Goal: Information Seeking & Learning: Learn about a topic

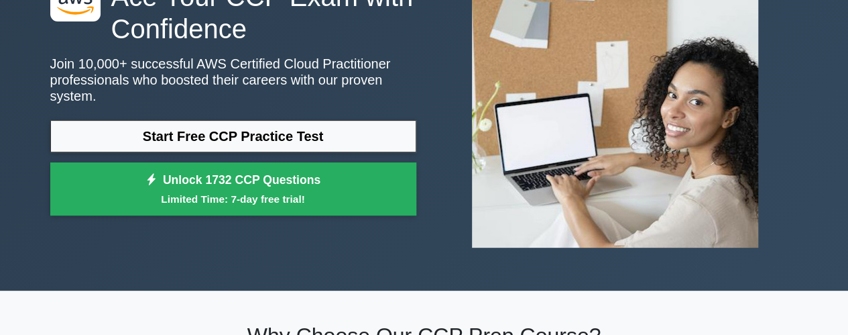
scroll to position [132, 0]
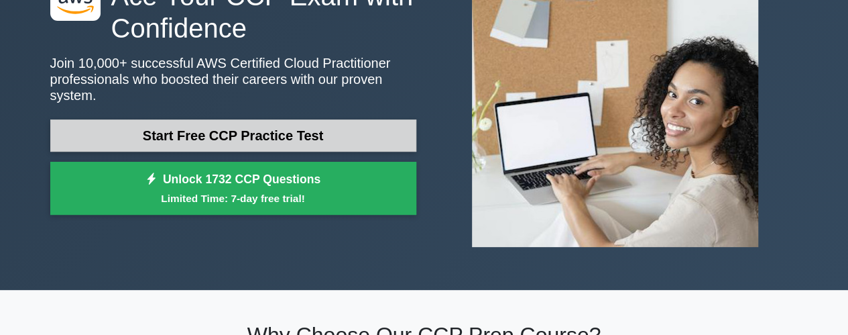
click at [266, 129] on link "Start Free CCP Practice Test" at bounding box center [233, 135] width 366 height 32
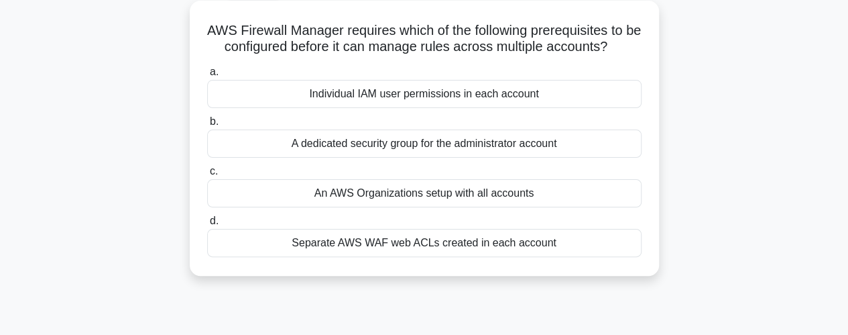
scroll to position [75, 0]
click at [398, 146] on div "A dedicated security group for the administrator account" at bounding box center [424, 143] width 435 height 28
click at [207, 125] on input "b. A dedicated security group for the administrator account" at bounding box center [207, 121] width 0 height 9
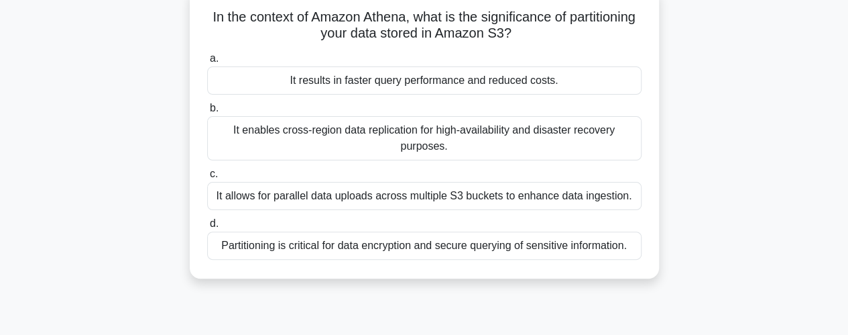
scroll to position [89, 0]
click at [426, 198] on div "It allows for parallel data uploads across multiple S3 buckets to enhance data …" at bounding box center [424, 195] width 435 height 28
click at [207, 178] on input "c. It allows for parallel data uploads across multiple S3 buckets to enhance da…" at bounding box center [207, 173] width 0 height 9
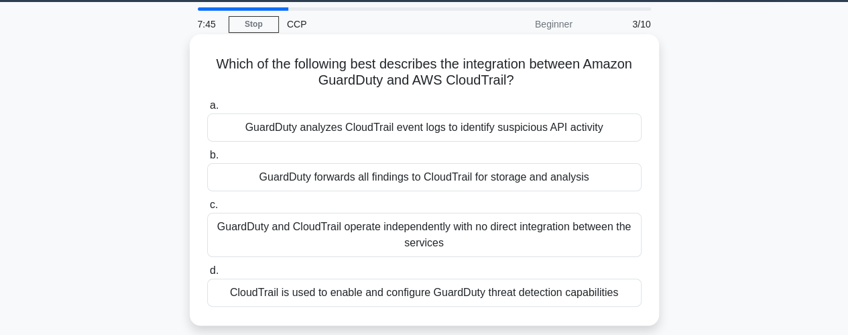
scroll to position [40, 0]
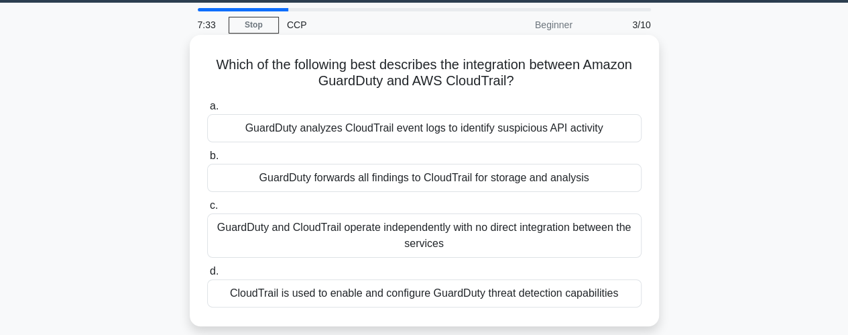
click at [443, 123] on div "GuardDuty analyzes CloudTrail event logs to identify suspicious API activity" at bounding box center [424, 128] width 435 height 28
click at [207, 111] on input "a. GuardDuty analyzes CloudTrail event logs to identify suspicious API activity" at bounding box center [207, 106] width 0 height 9
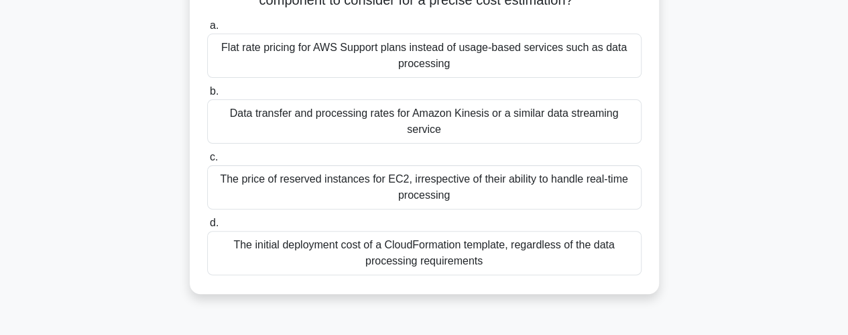
scroll to position [148, 0]
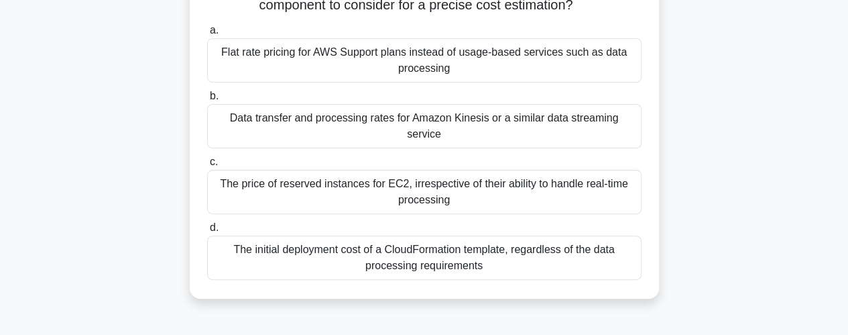
click at [376, 170] on div "The price of reserved instances for EC2, irrespective of their ability to handl…" at bounding box center [424, 192] width 435 height 44
click at [207, 166] on input "c. The price of reserved instances for EC2, irrespective of their ability to ha…" at bounding box center [207, 162] width 0 height 9
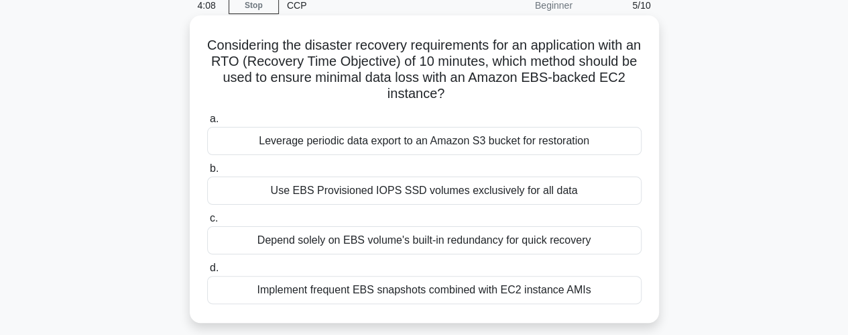
scroll to position [56, 0]
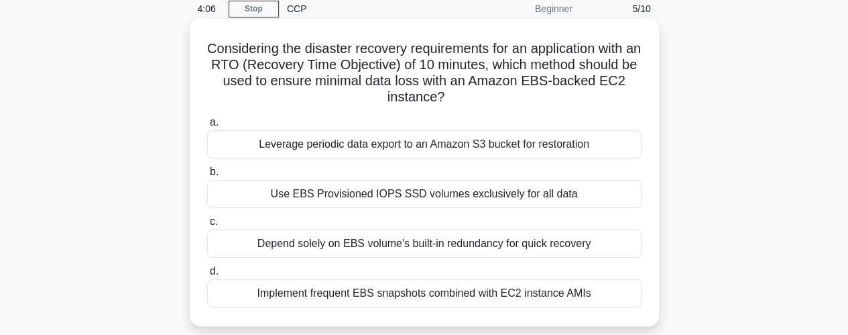
click at [506, 243] on div "Depend solely on EBS volume's built-in redundancy for quick recovery" at bounding box center [424, 243] width 435 height 28
click at [207, 226] on input "c. Depend solely on EBS volume's built-in redundancy for quick recovery" at bounding box center [207, 221] width 0 height 9
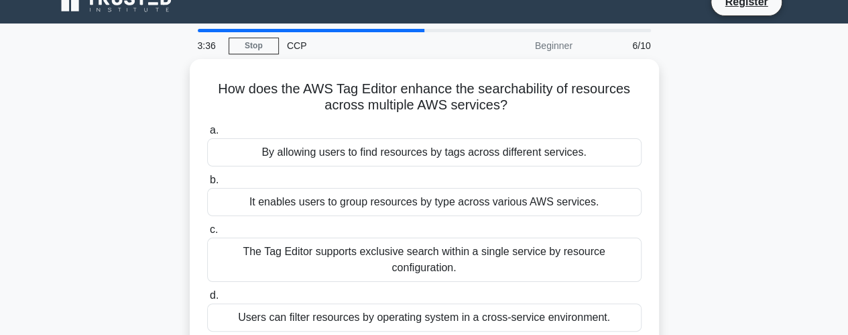
scroll to position [19, 0]
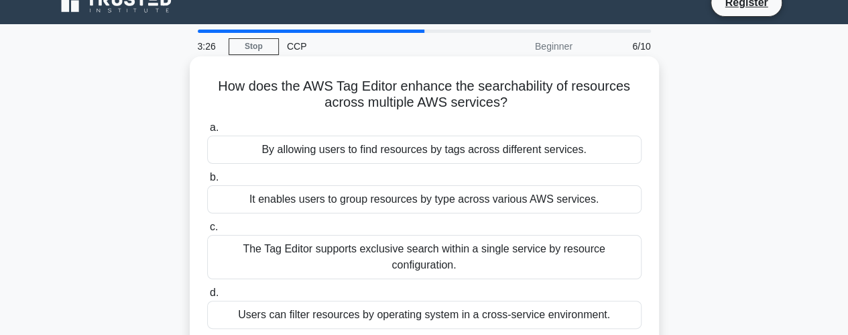
click at [389, 201] on div "It enables users to group resources by type across various AWS services." at bounding box center [424, 199] width 435 height 28
click at [207, 182] on input "b. It enables users to group resources by type across various AWS services." at bounding box center [207, 177] width 0 height 9
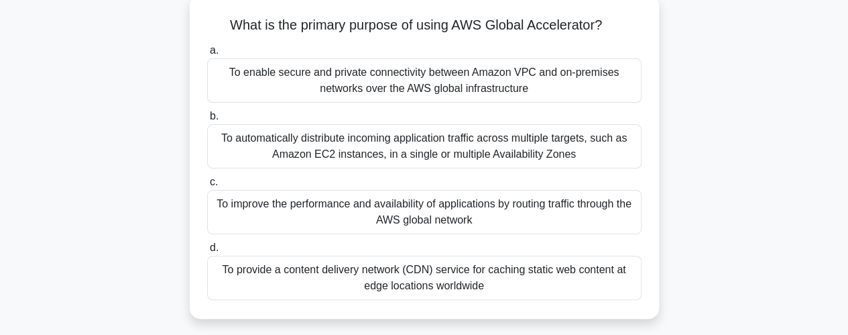
scroll to position [82, 0]
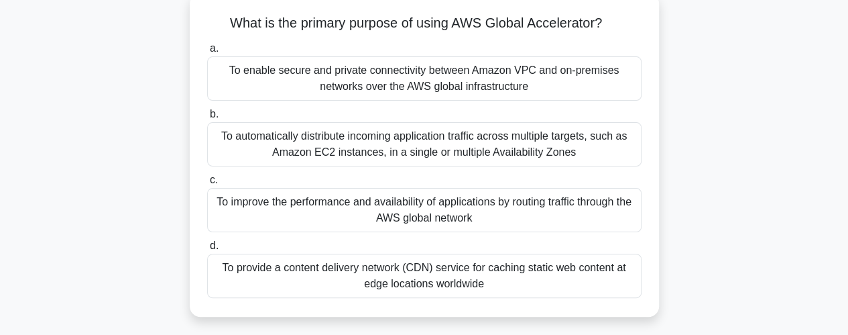
click at [487, 145] on div "To automatically distribute incoming application traffic across multiple target…" at bounding box center [424, 144] width 435 height 44
click at [207, 119] on input "b. To automatically distribute incoming application traffic across multiple tar…" at bounding box center [207, 114] width 0 height 9
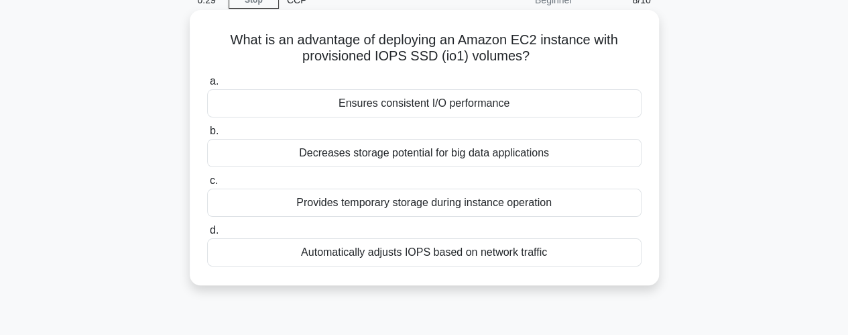
scroll to position [66, 0]
click at [461, 109] on div "Ensures consistent I/O performance" at bounding box center [424, 103] width 435 height 28
click at [207, 85] on input "a. Ensures consistent I/O performance" at bounding box center [207, 80] width 0 height 9
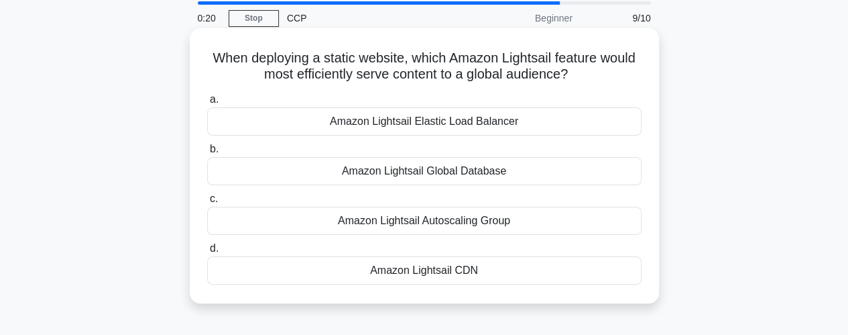
scroll to position [48, 0]
click at [453, 270] on div "Amazon Lightsail CDN" at bounding box center [424, 269] width 435 height 28
click at [207, 252] on input "d. Amazon Lightsail CDN" at bounding box center [207, 247] width 0 height 9
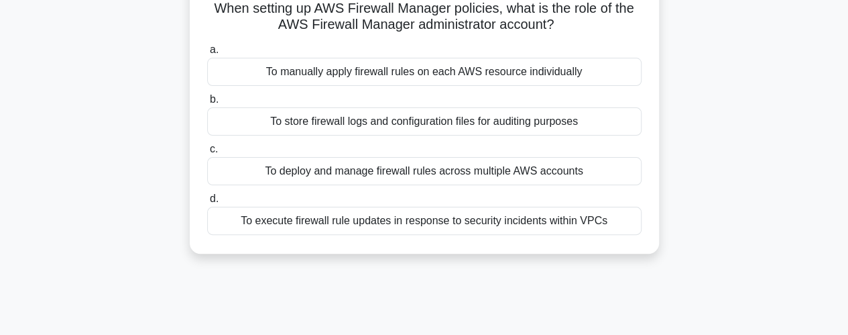
scroll to position [100, 0]
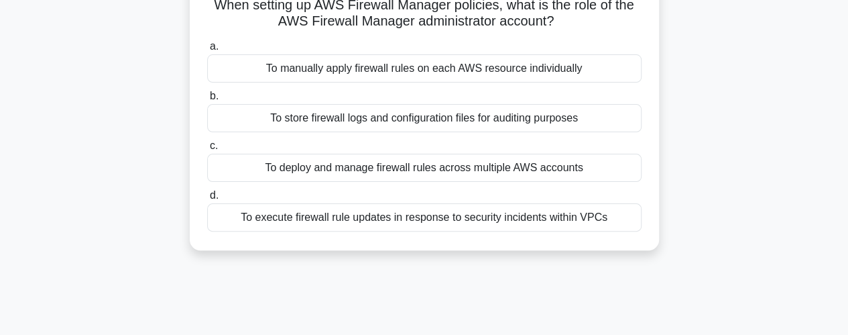
click at [492, 176] on div "To deploy and manage firewall rules across multiple AWS accounts" at bounding box center [424, 168] width 435 height 28
click at [207, 150] on input "c. To deploy and manage firewall rules across multiple AWS accounts" at bounding box center [207, 145] width 0 height 9
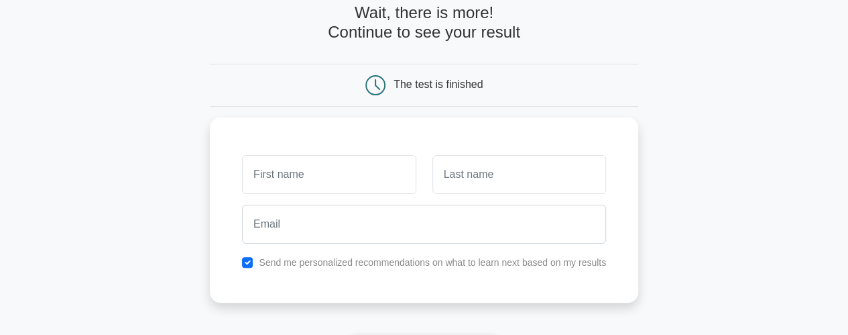
scroll to position [74, 0]
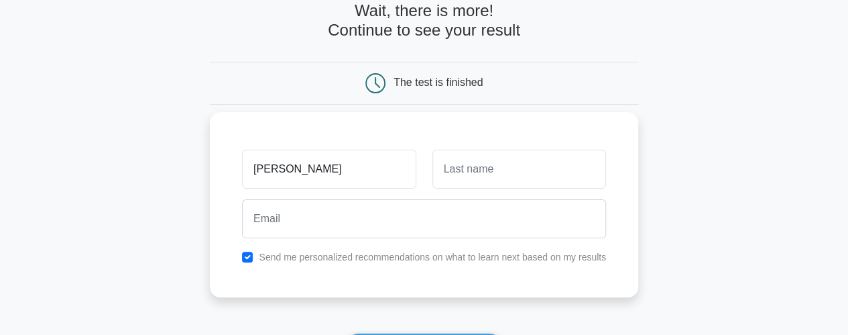
type input "vivek"
click at [489, 172] on input "text" at bounding box center [520, 169] width 174 height 39
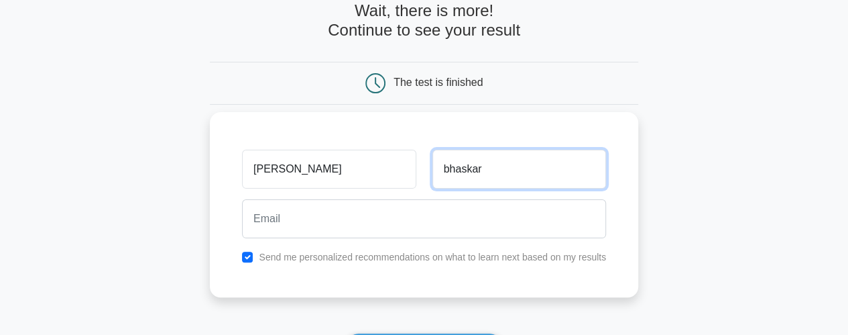
scroll to position [90, 0]
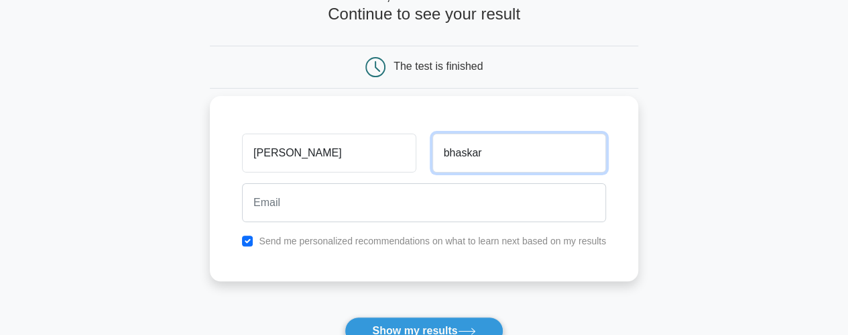
type input "bhaskar"
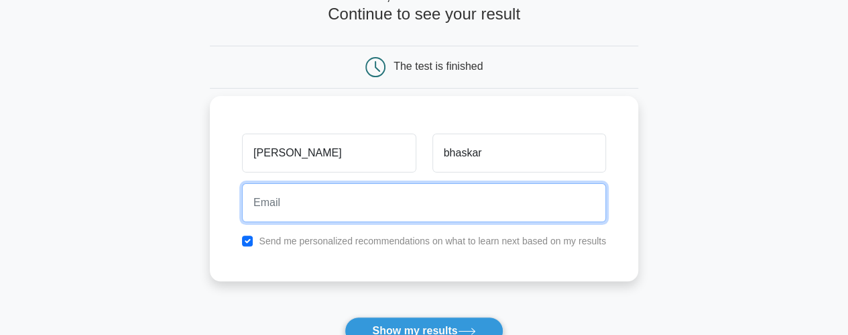
click at [310, 202] on input "email" at bounding box center [424, 202] width 364 height 39
type input "Vivekkpaathak@gmail.com"
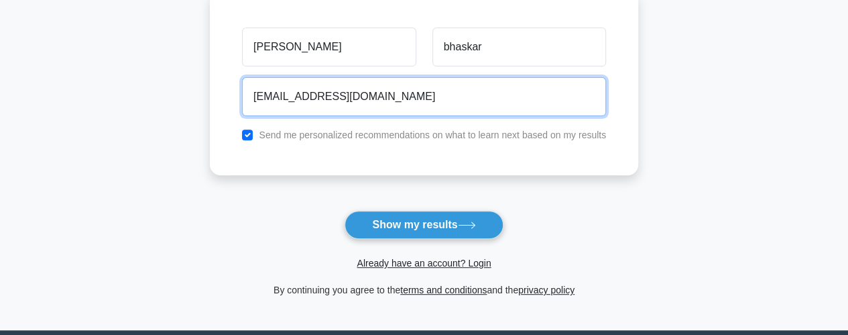
scroll to position [196, 0]
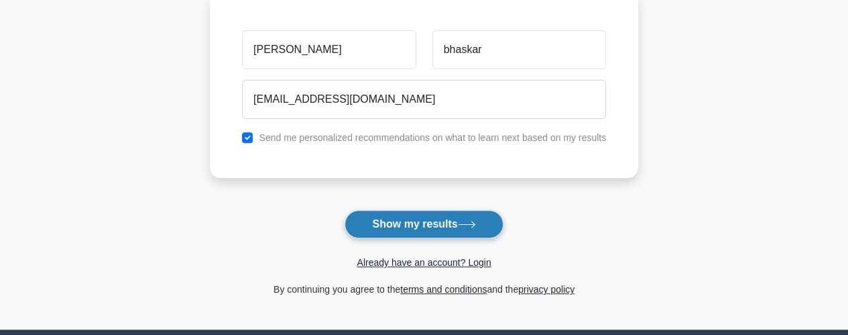
click at [433, 217] on button "Show my results" at bounding box center [424, 224] width 158 height 28
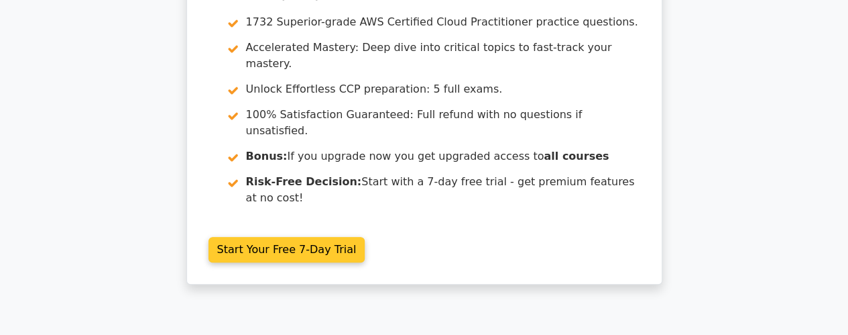
scroll to position [107, 0]
click at [300, 236] on link "Start Your Free 7-Day Trial" at bounding box center [287, 248] width 157 height 25
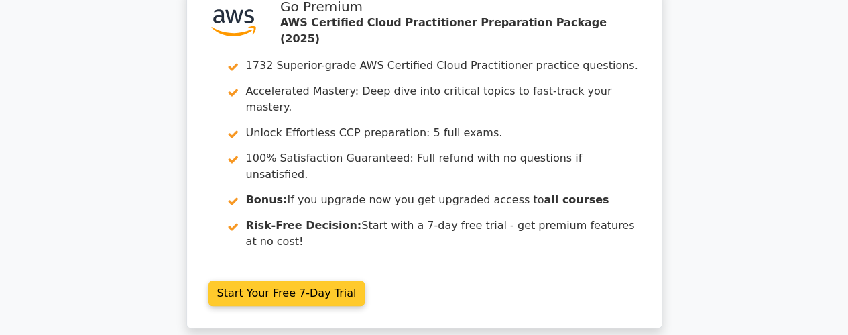
scroll to position [0, 0]
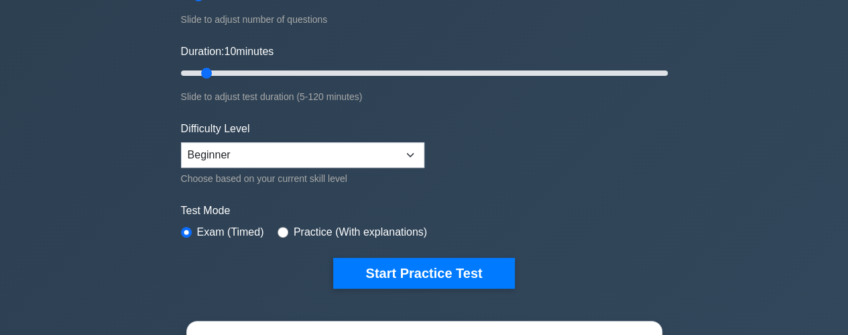
scroll to position [219, 0]
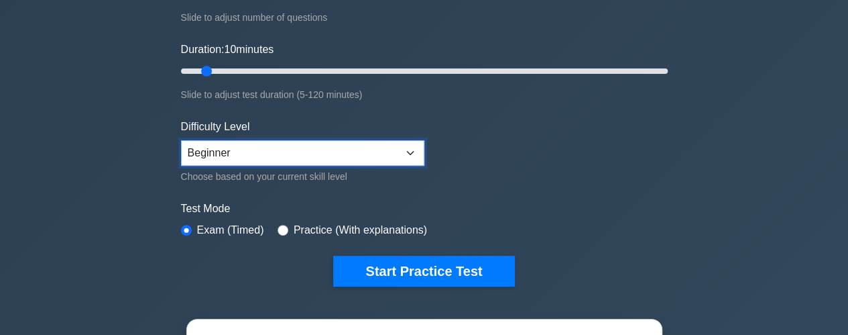
click at [413, 152] on select "Beginner Intermediate Expert" at bounding box center [302, 152] width 243 height 25
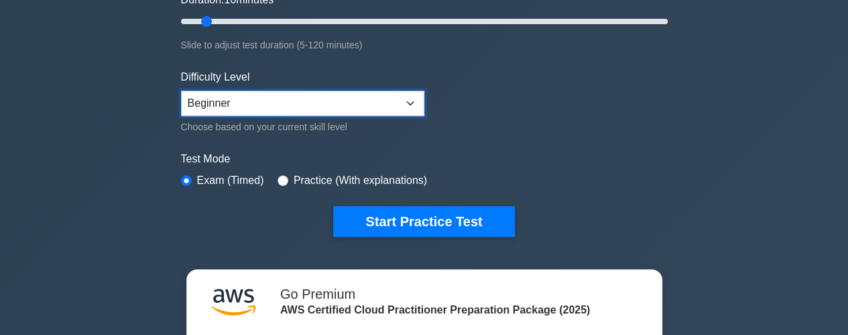
scroll to position [273, 0]
